Goal: Information Seeking & Learning: Learn about a topic

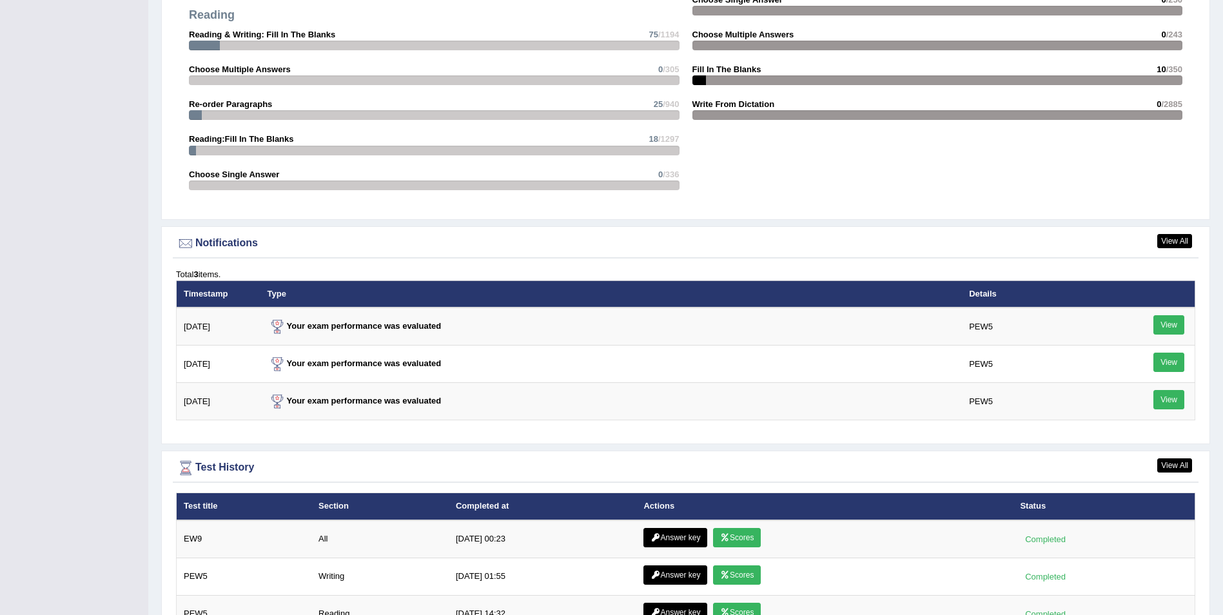
scroll to position [1483, 0]
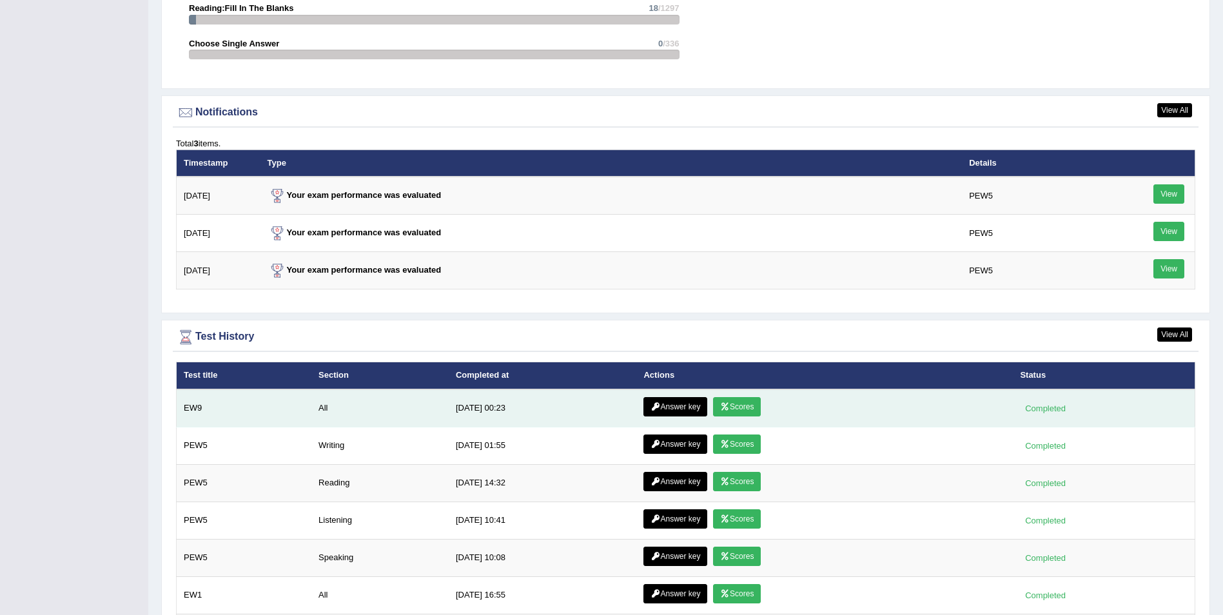
click at [729, 408] on link "Scores" at bounding box center [737, 406] width 48 height 19
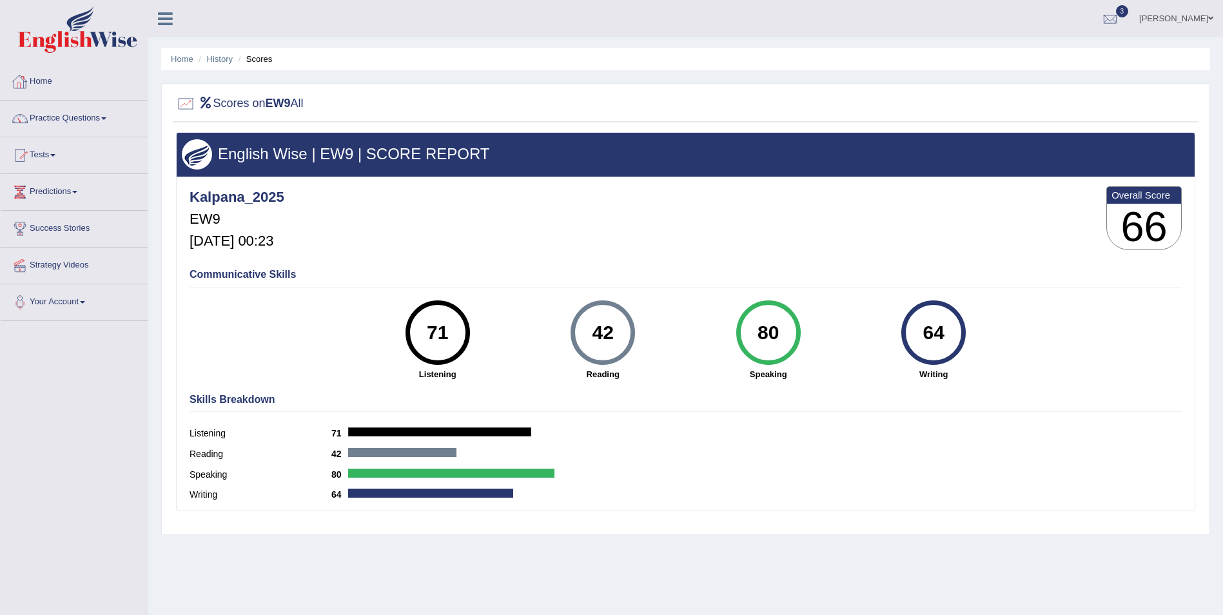
click at [43, 80] on link "Home" at bounding box center [74, 80] width 147 height 32
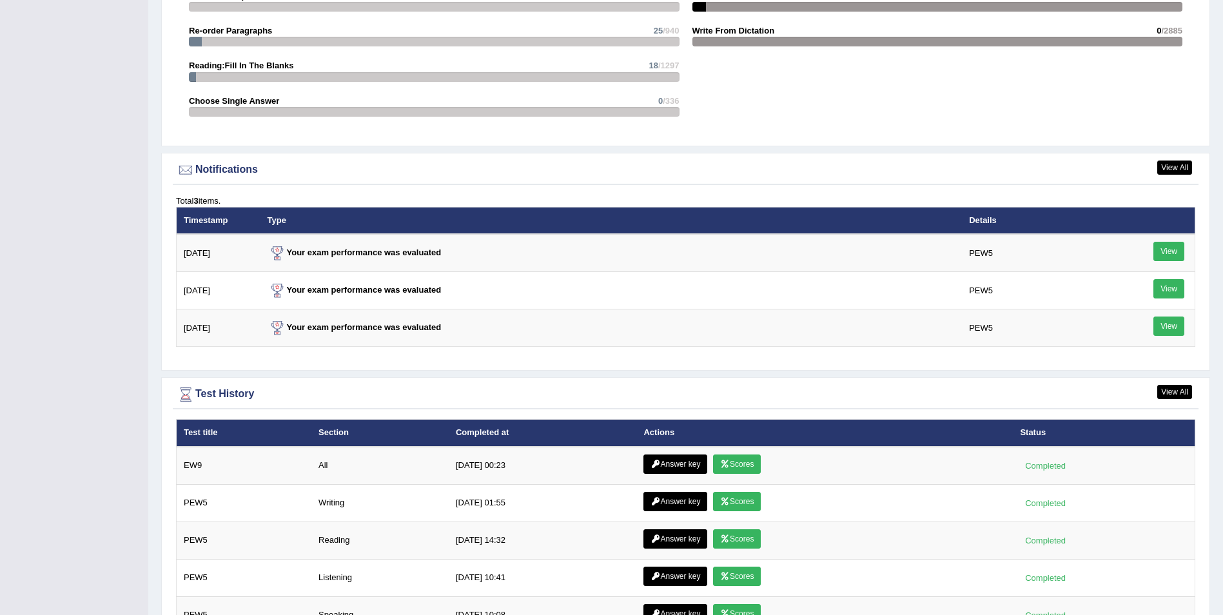
scroll to position [1548, 0]
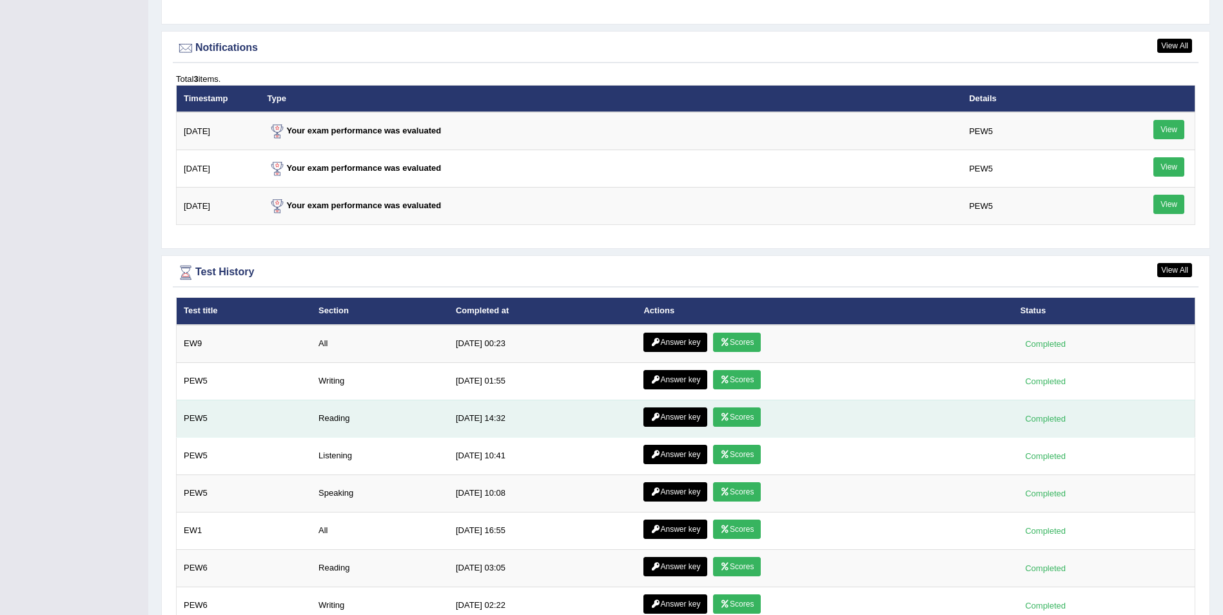
click at [734, 419] on link "Scores" at bounding box center [737, 417] width 48 height 19
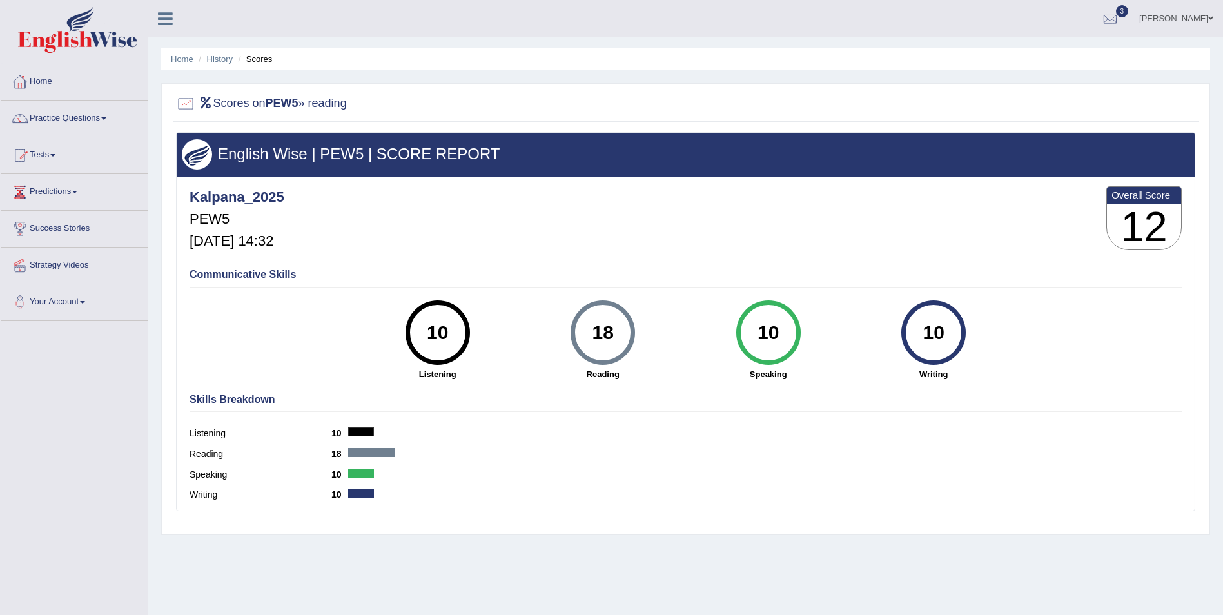
click at [38, 82] on link "Home" at bounding box center [74, 80] width 147 height 32
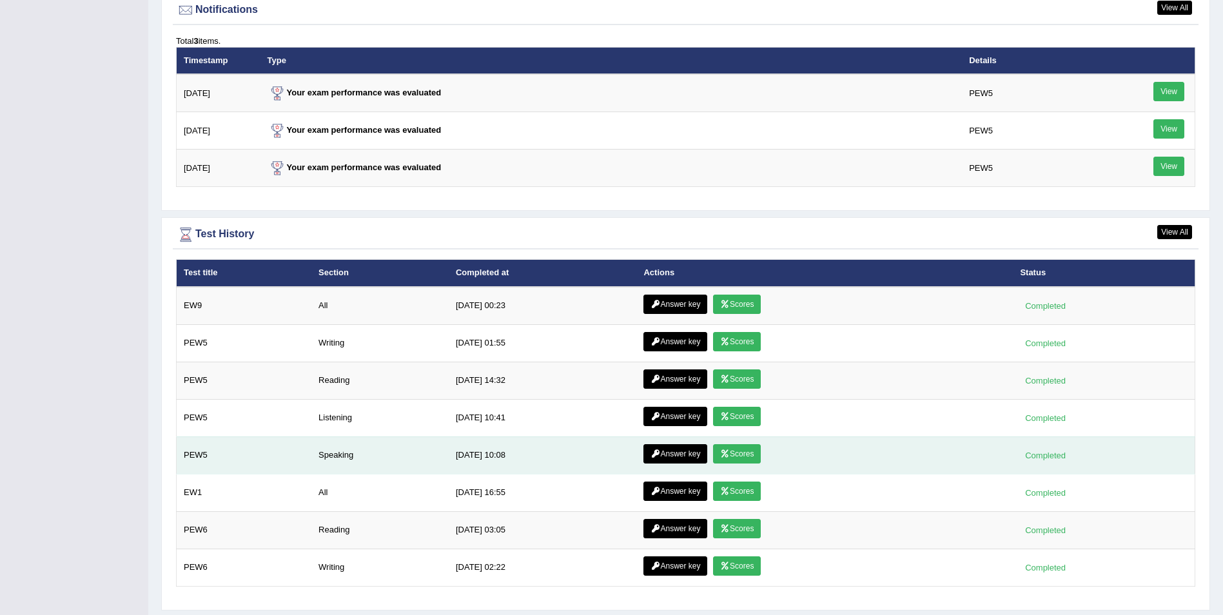
scroll to position [1620, 0]
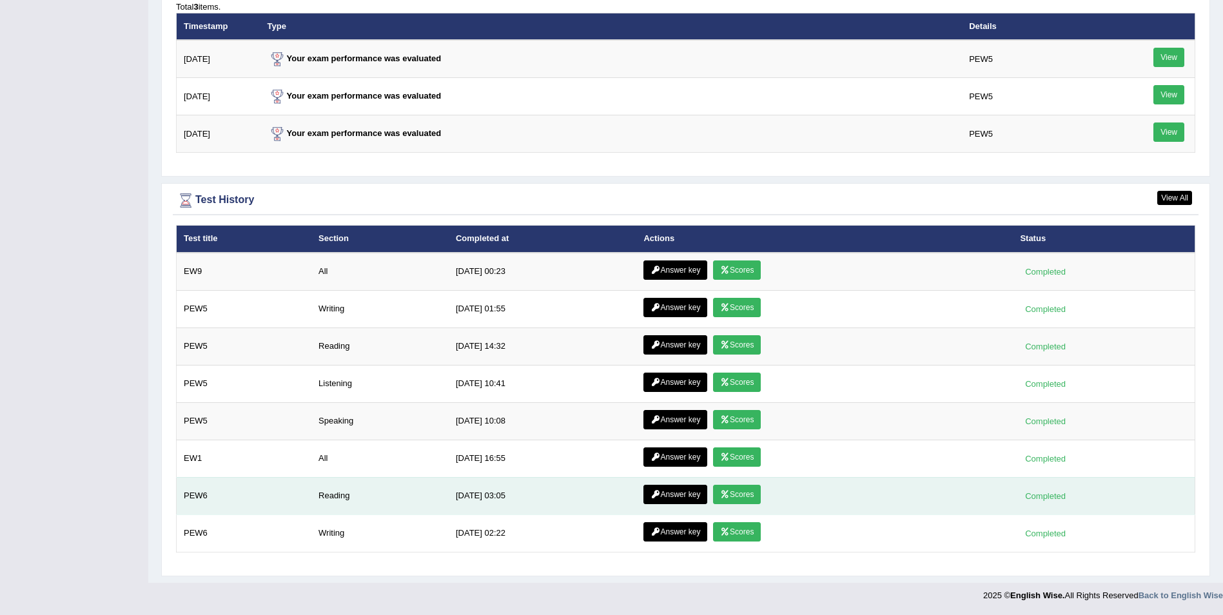
click at [671, 495] on link "Answer key" at bounding box center [676, 494] width 64 height 19
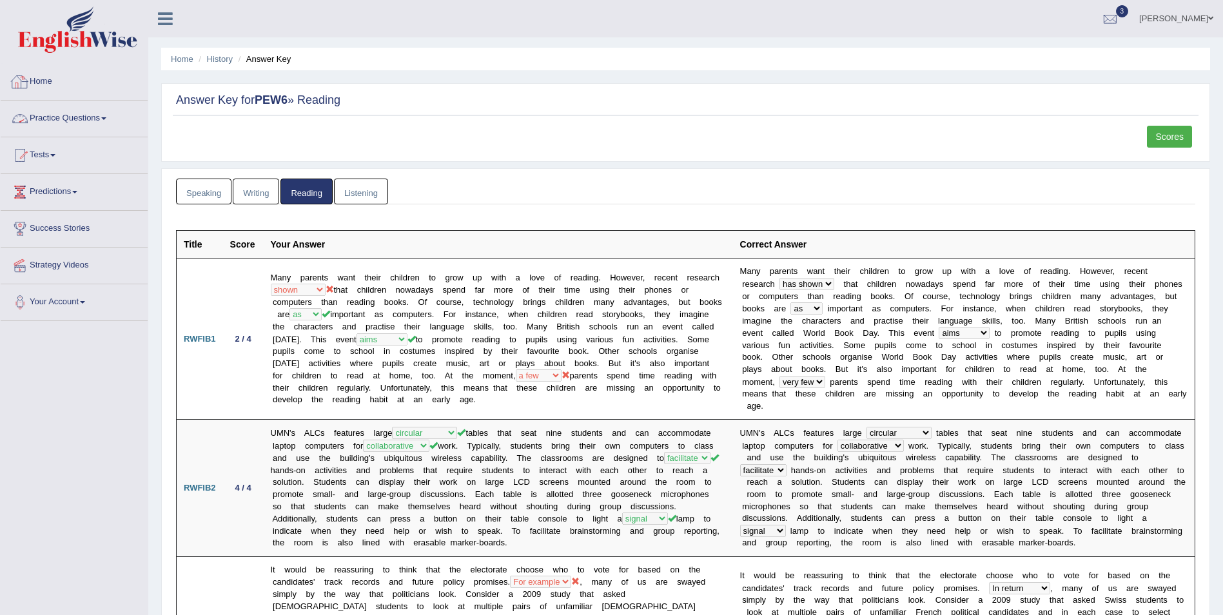
click at [42, 83] on link "Home" at bounding box center [74, 80] width 147 height 32
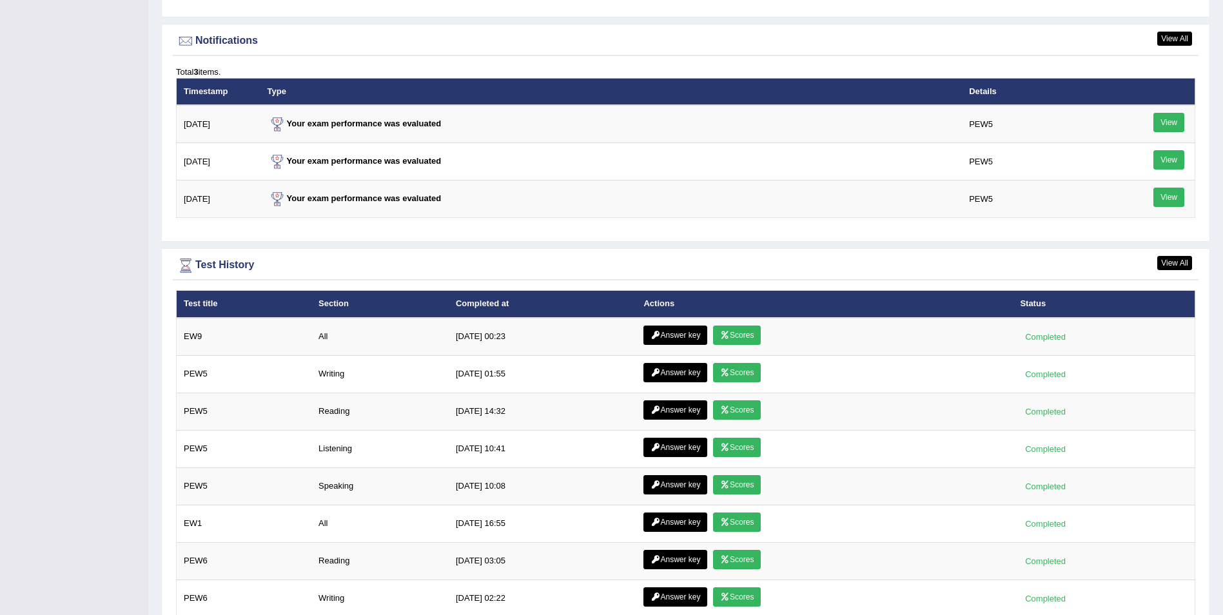
scroll to position [1620, 0]
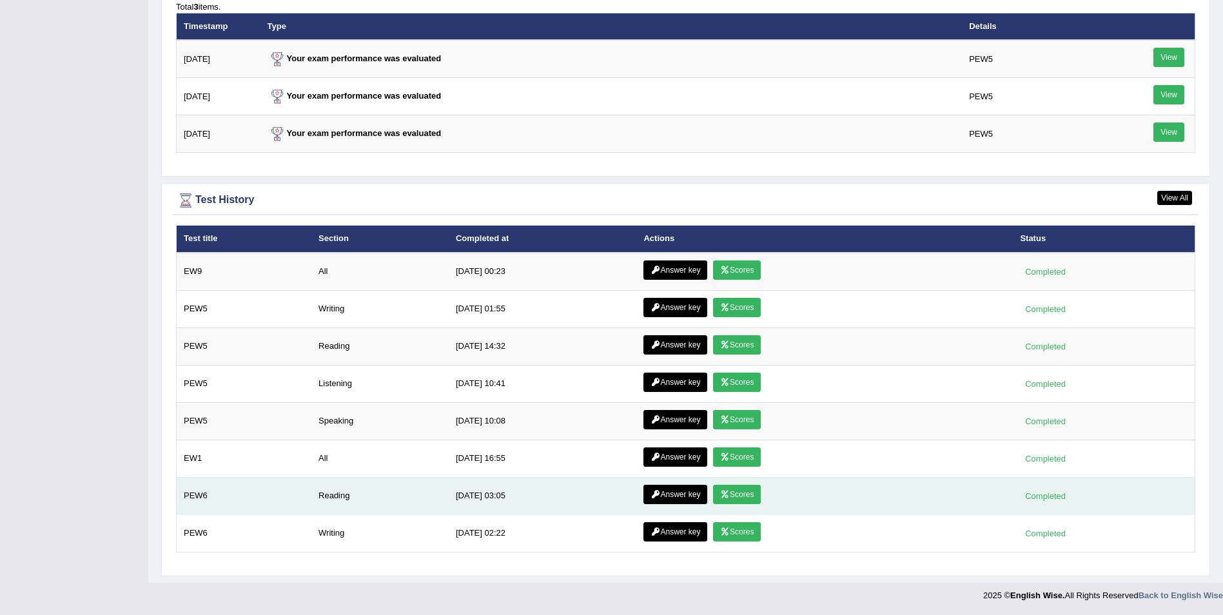
click at [742, 498] on link "Scores" at bounding box center [737, 494] width 48 height 19
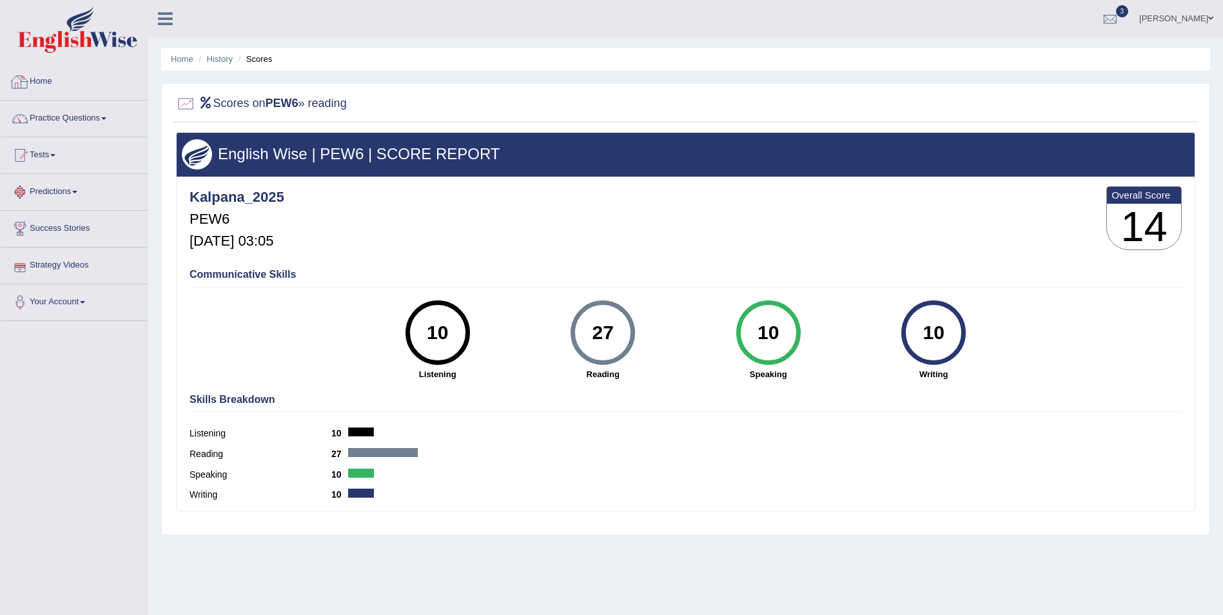
click at [42, 83] on link "Home" at bounding box center [74, 80] width 147 height 32
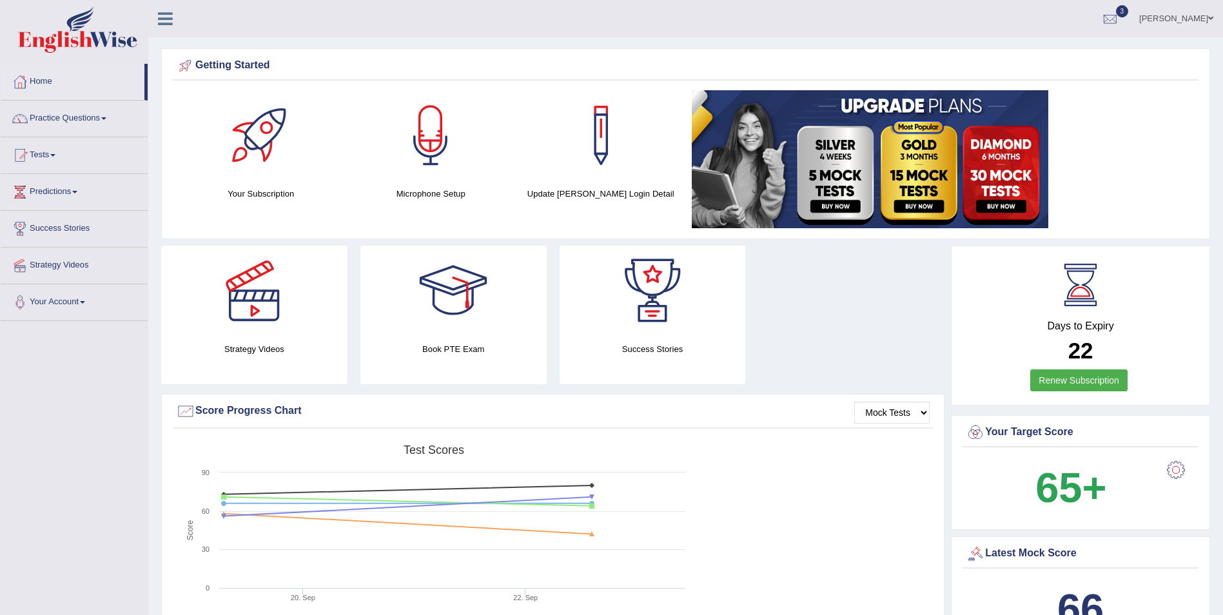
click at [43, 150] on link "Tests" at bounding box center [74, 153] width 147 height 32
click at [74, 182] on link "Take Practice Sectional Test" at bounding box center [84, 184] width 121 height 23
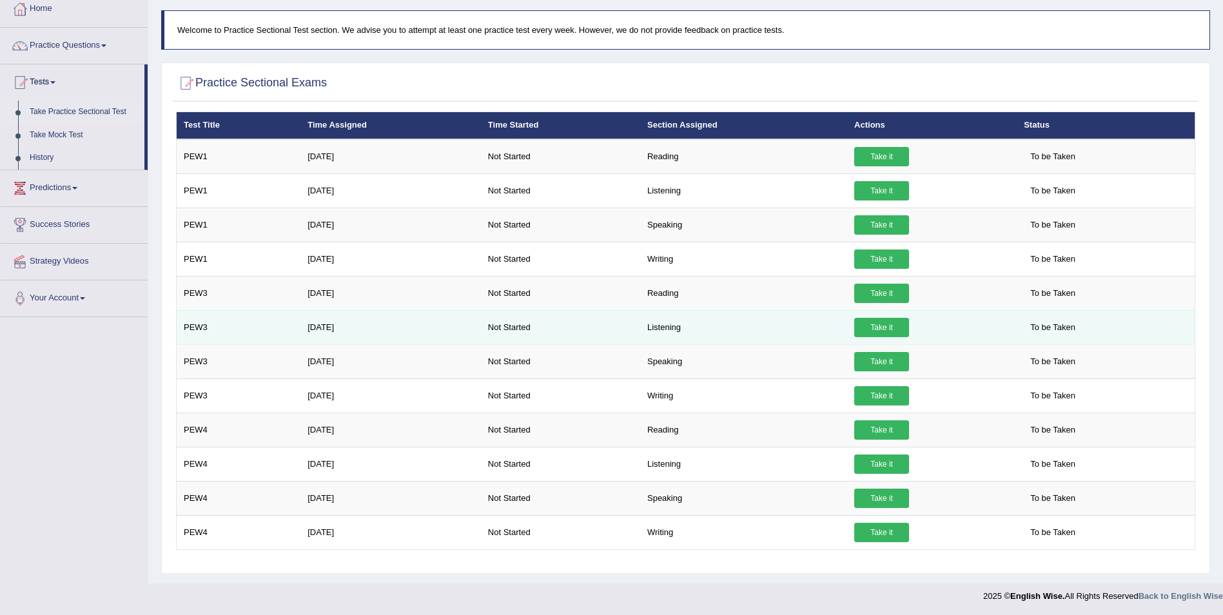
scroll to position [74, 0]
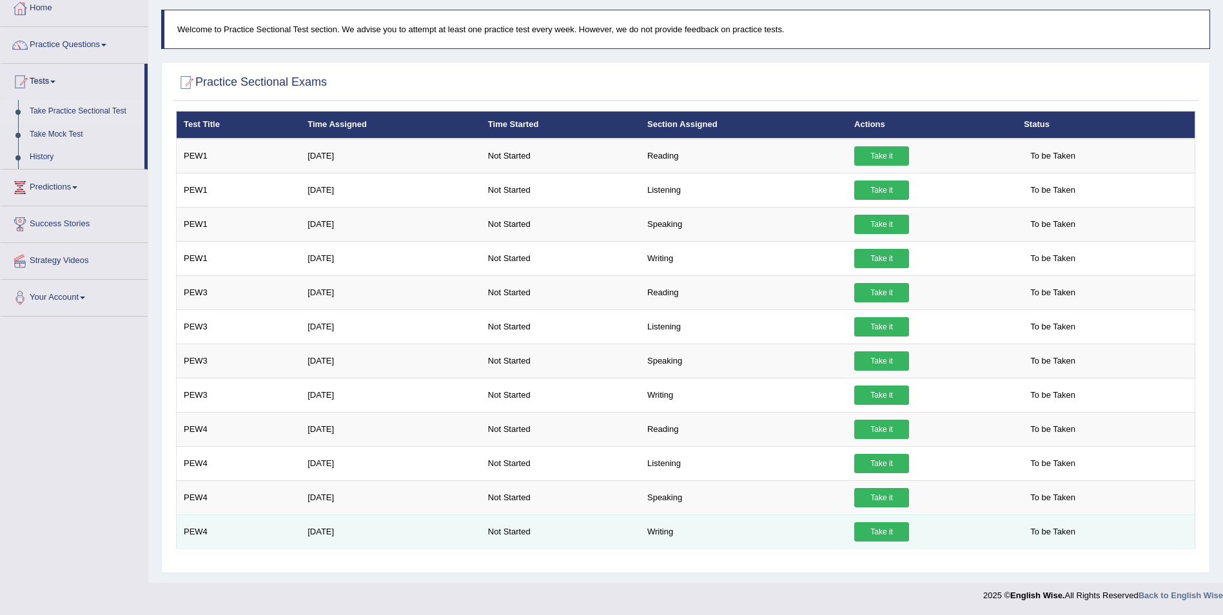
click at [873, 531] on link "Take it" at bounding box center [881, 531] width 55 height 19
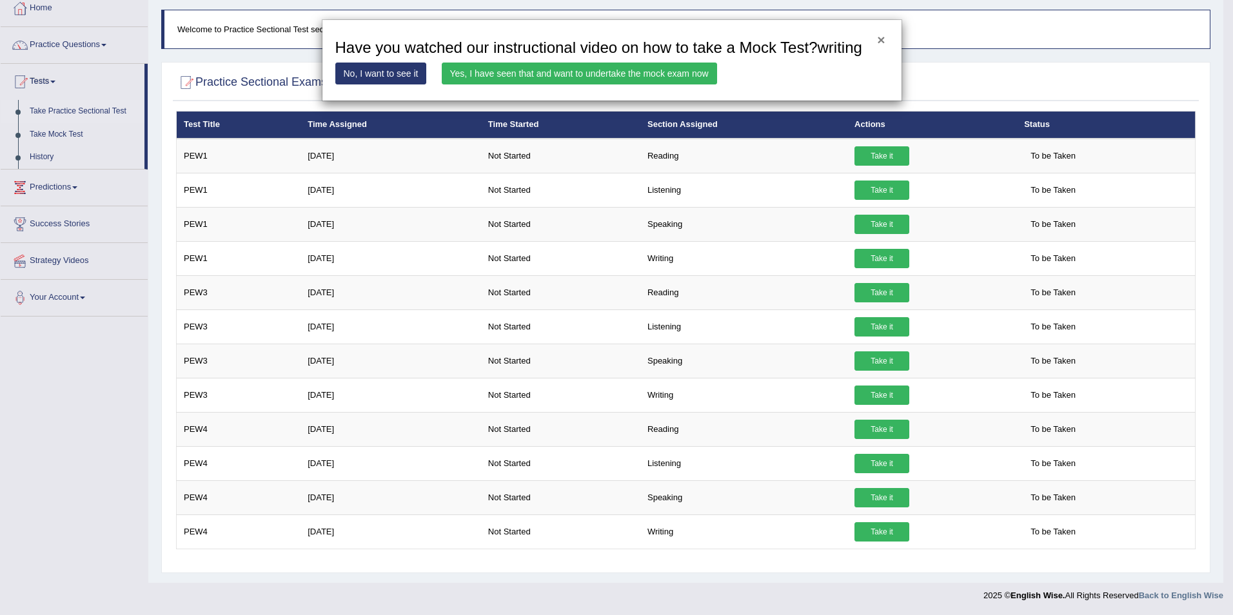
click at [882, 41] on button "×" at bounding box center [881, 40] width 8 height 14
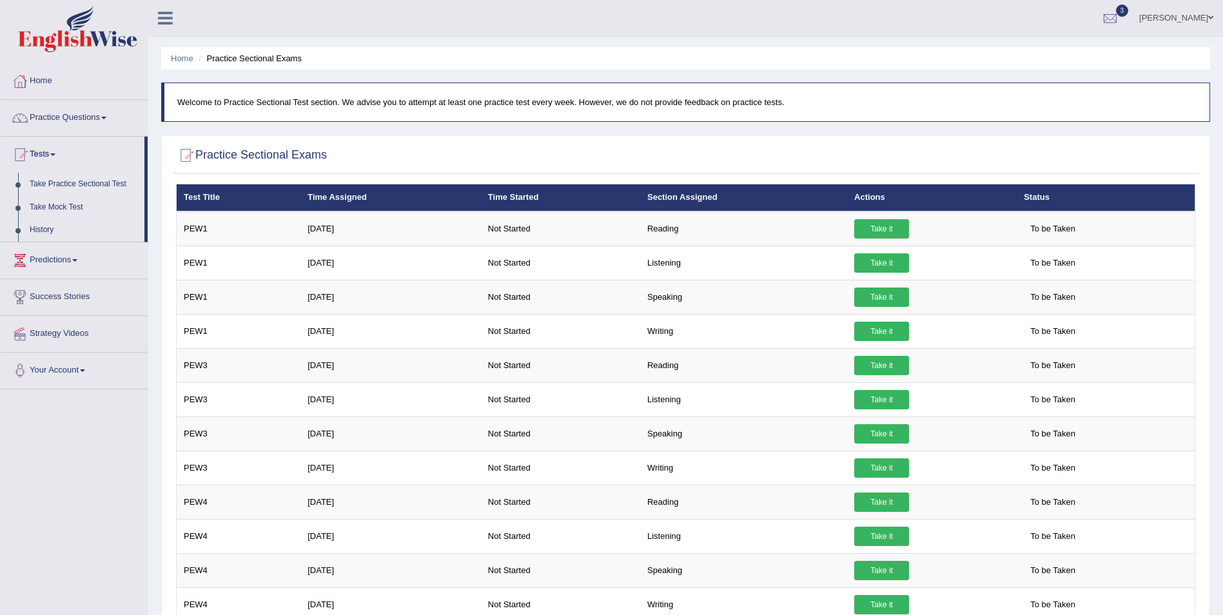
scroll to position [0, 0]
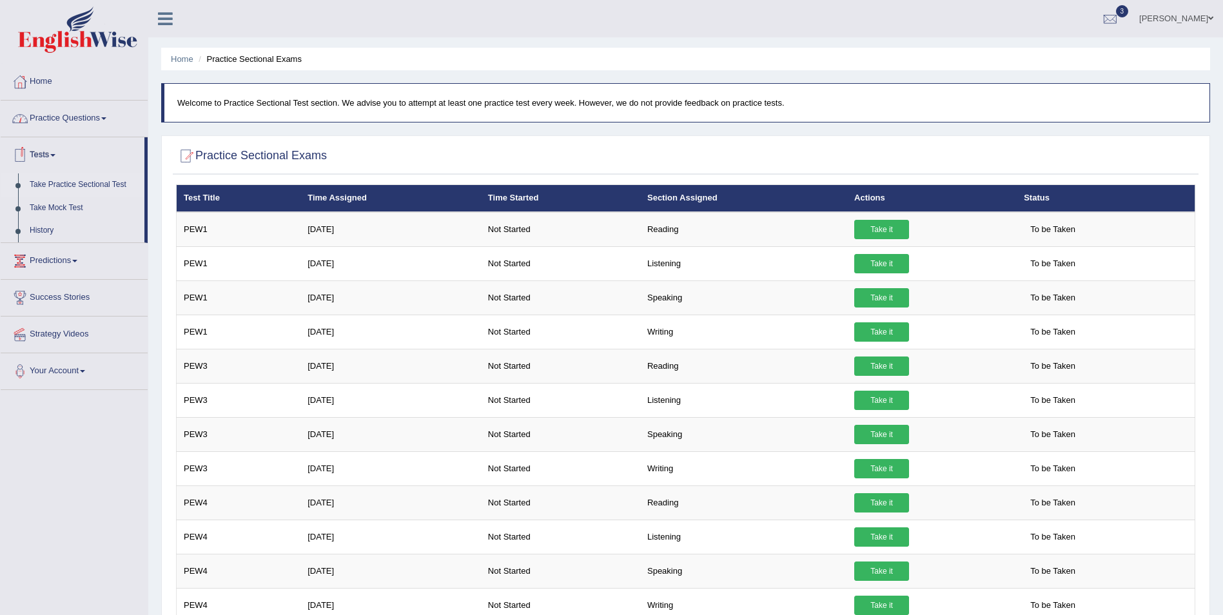
click at [82, 115] on link "Practice Questions" at bounding box center [74, 117] width 147 height 32
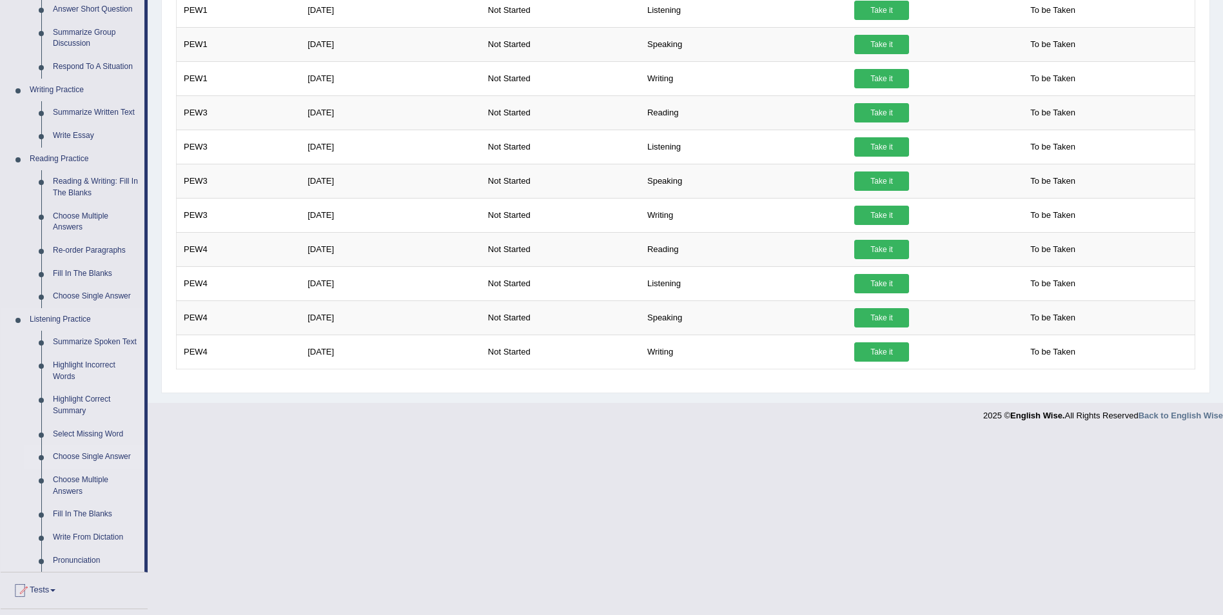
scroll to position [258, 0]
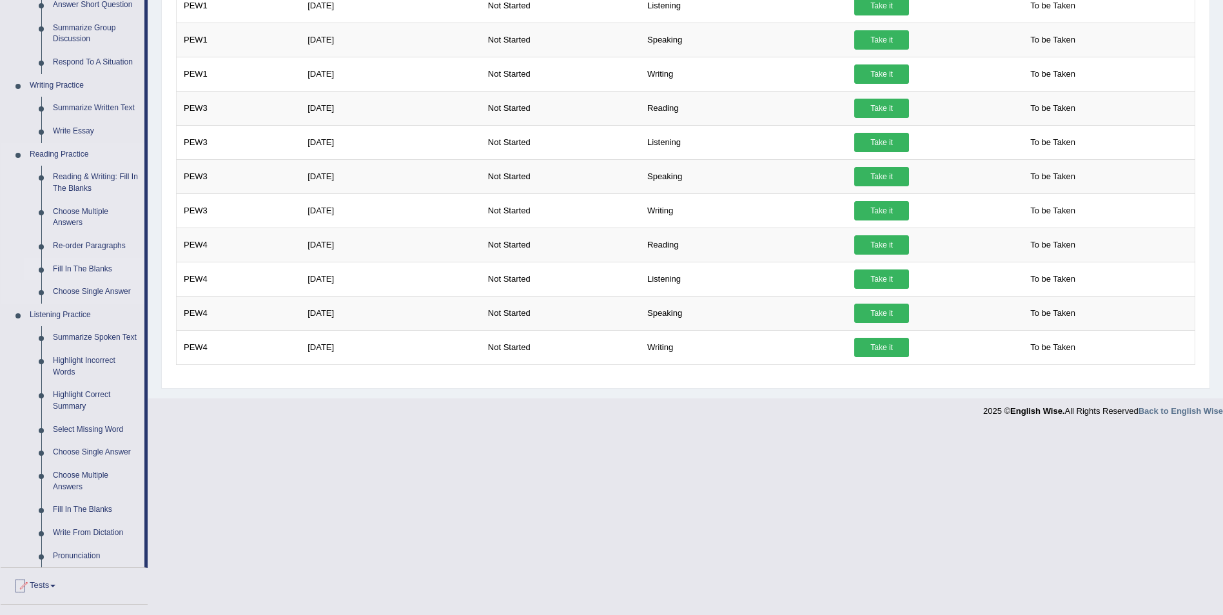
click at [81, 266] on link "Fill In The Blanks" at bounding box center [95, 269] width 97 height 23
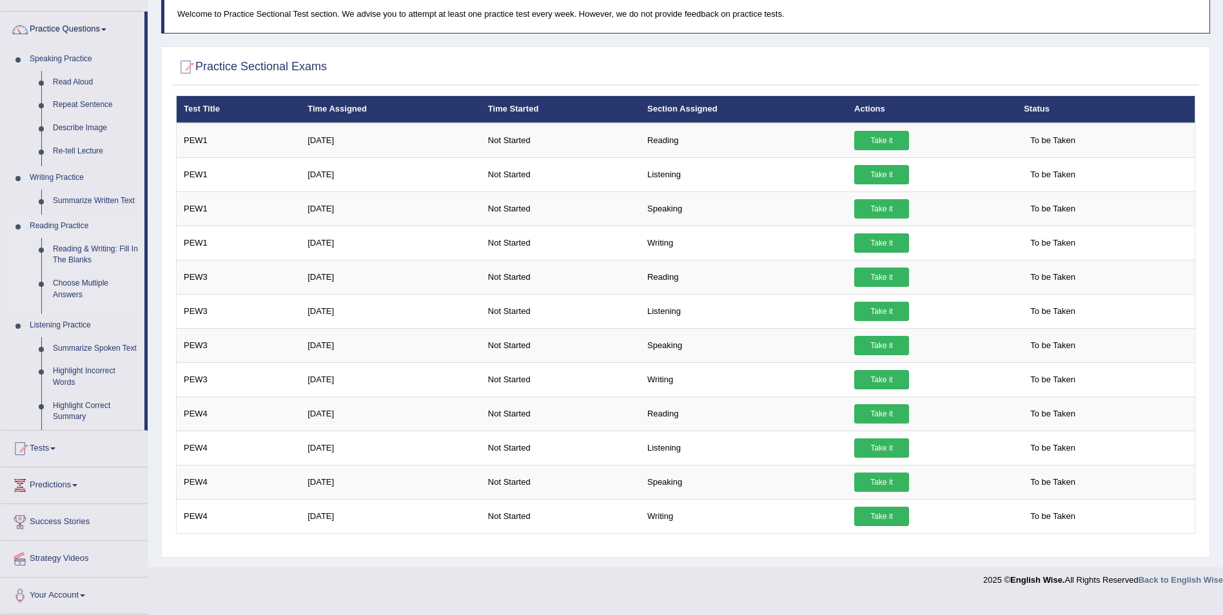
scroll to position [74, 0]
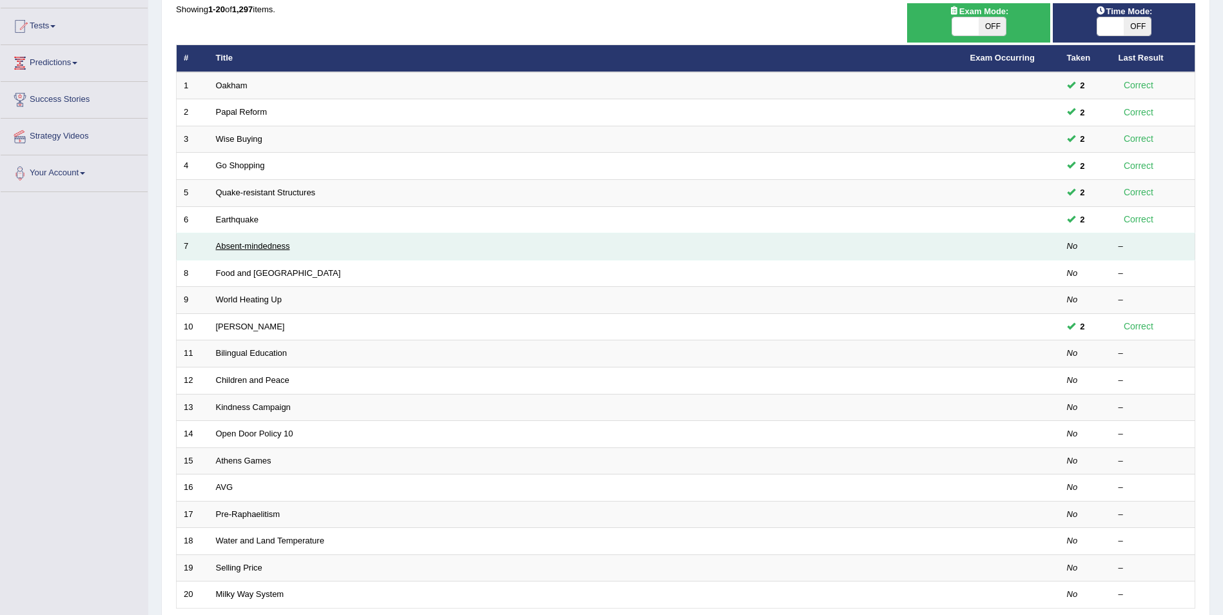
click at [268, 245] on link "Absent-mindedness" at bounding box center [253, 246] width 74 height 10
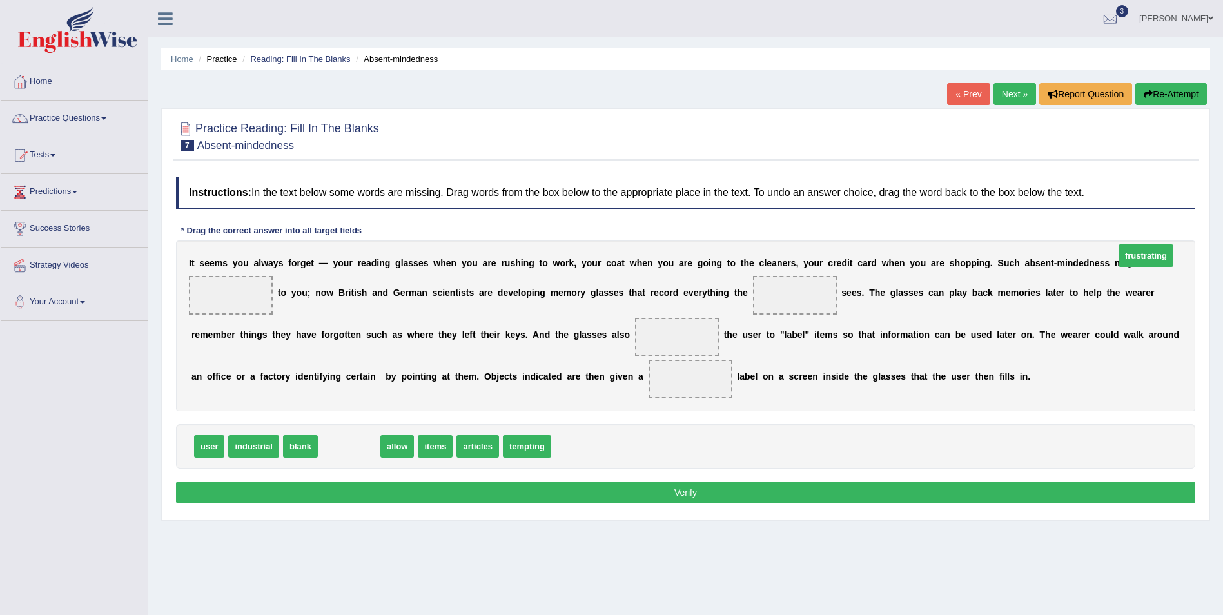
drag, startPoint x: 344, startPoint y: 472, endPoint x: 1141, endPoint y: 281, distance: 819.0
drag, startPoint x: 333, startPoint y: 469, endPoint x: 477, endPoint y: 353, distance: 184.4
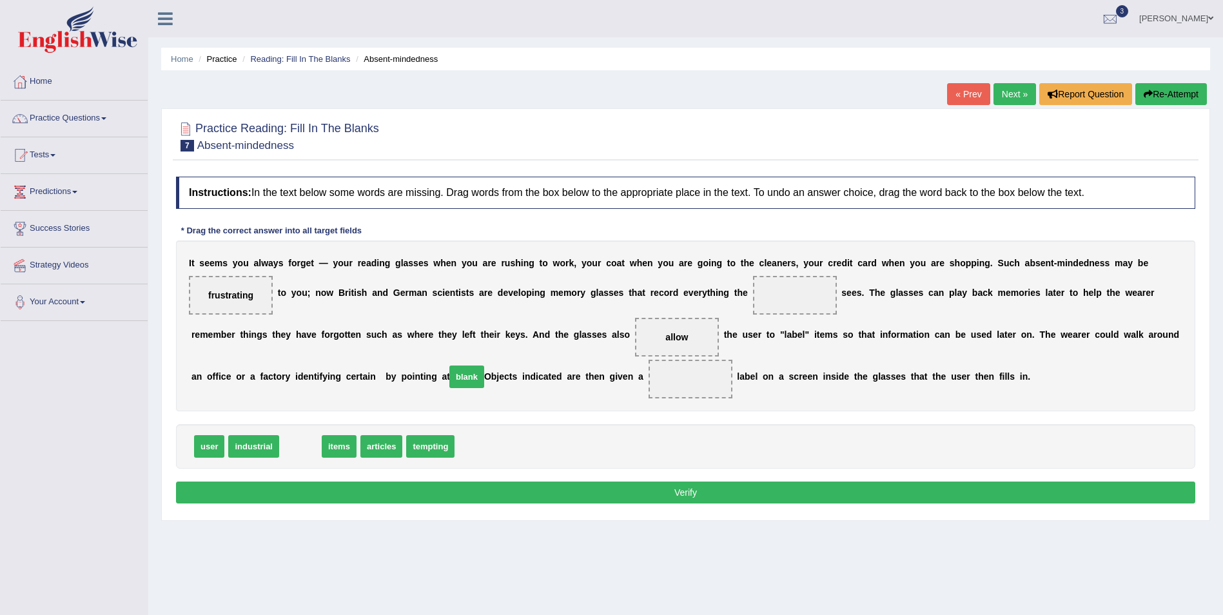
drag, startPoint x: 301, startPoint y: 471, endPoint x: 467, endPoint y: 402, distance: 180.4
drag, startPoint x: 206, startPoint y: 472, endPoint x: 650, endPoint y: 318, distance: 470.3
click at [675, 504] on button "Verify" at bounding box center [686, 493] width 1020 height 22
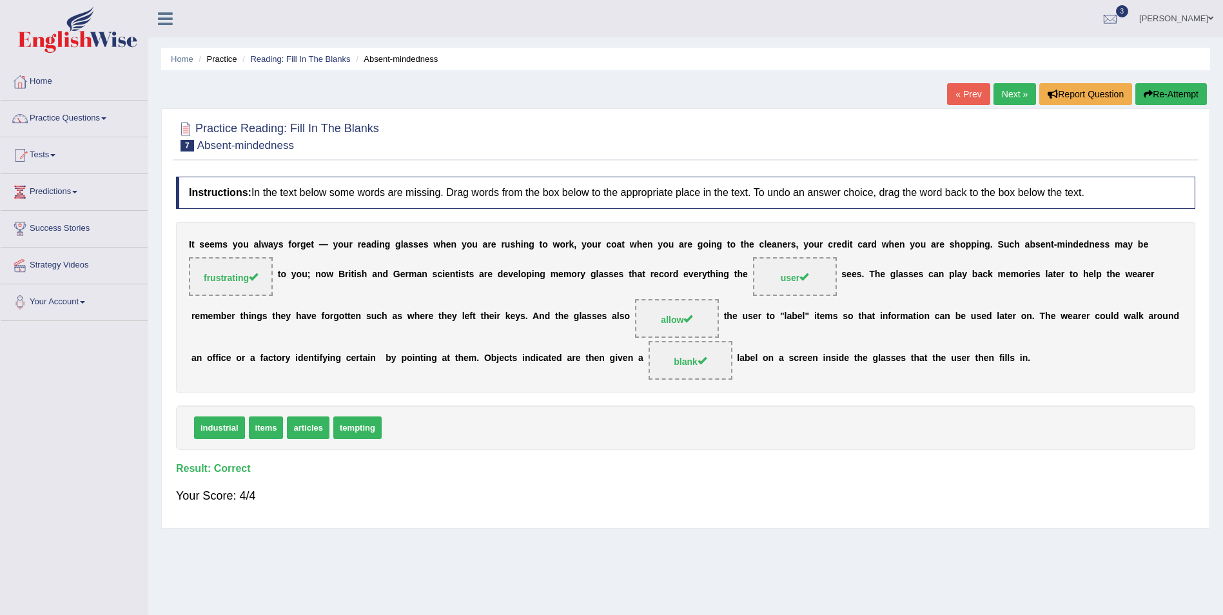
click at [1001, 94] on link "Next »" at bounding box center [1015, 94] width 43 height 22
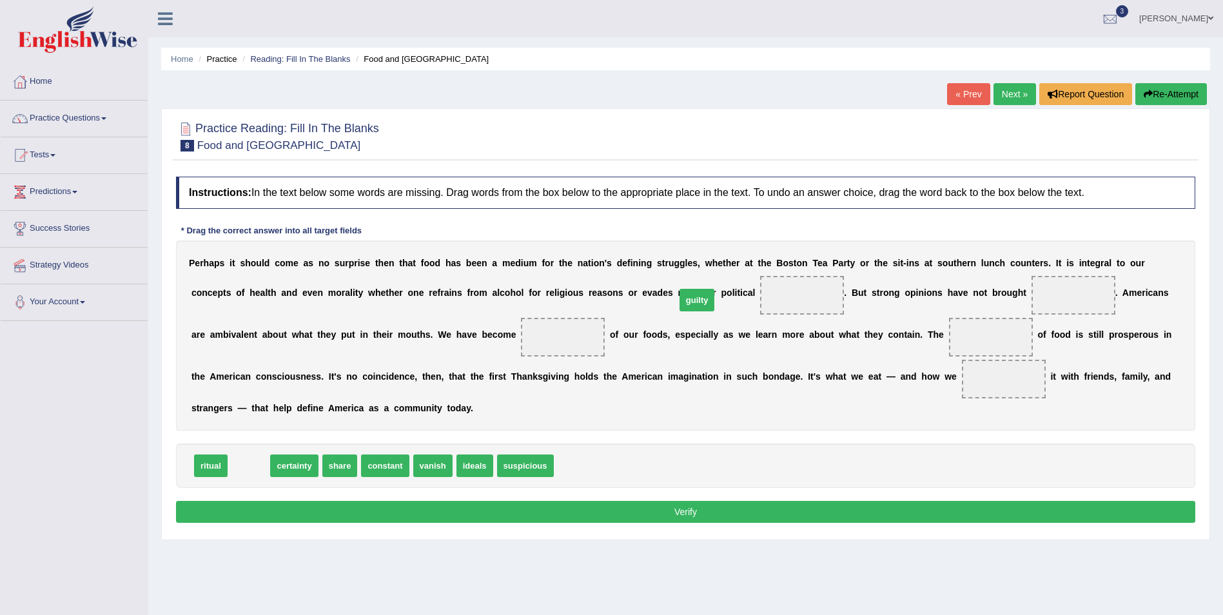
drag, startPoint x: 244, startPoint y: 474, endPoint x: 692, endPoint y: 308, distance: 477.8
click at [232, 330] on b "i" at bounding box center [230, 335] width 3 height 10
drag, startPoint x: 255, startPoint y: 468, endPoint x: 396, endPoint y: 341, distance: 189.5
